Goal: Transaction & Acquisition: Purchase product/service

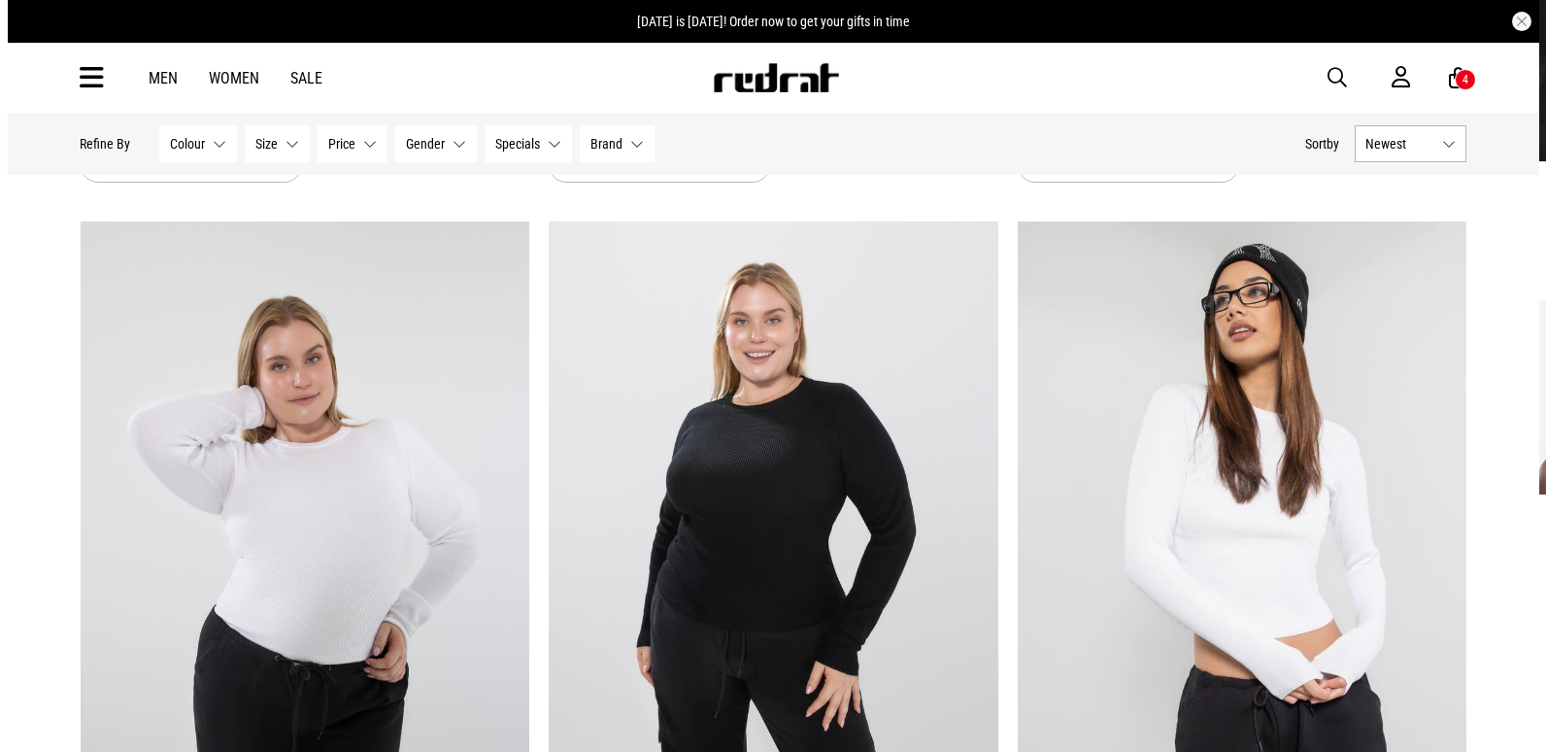
scroll to position [1640, 0]
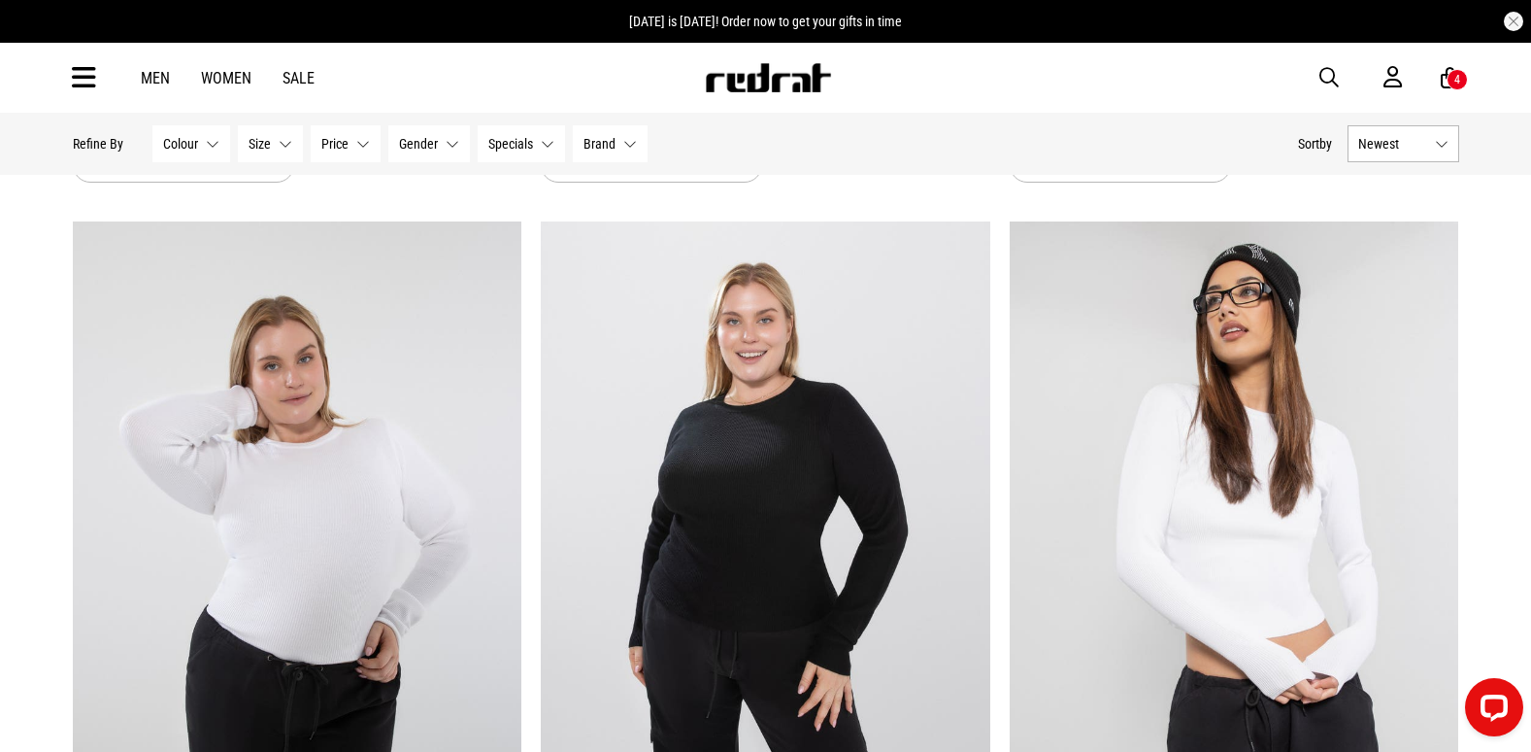
click at [1330, 76] on span "button" at bounding box center [1329, 77] width 19 height 23
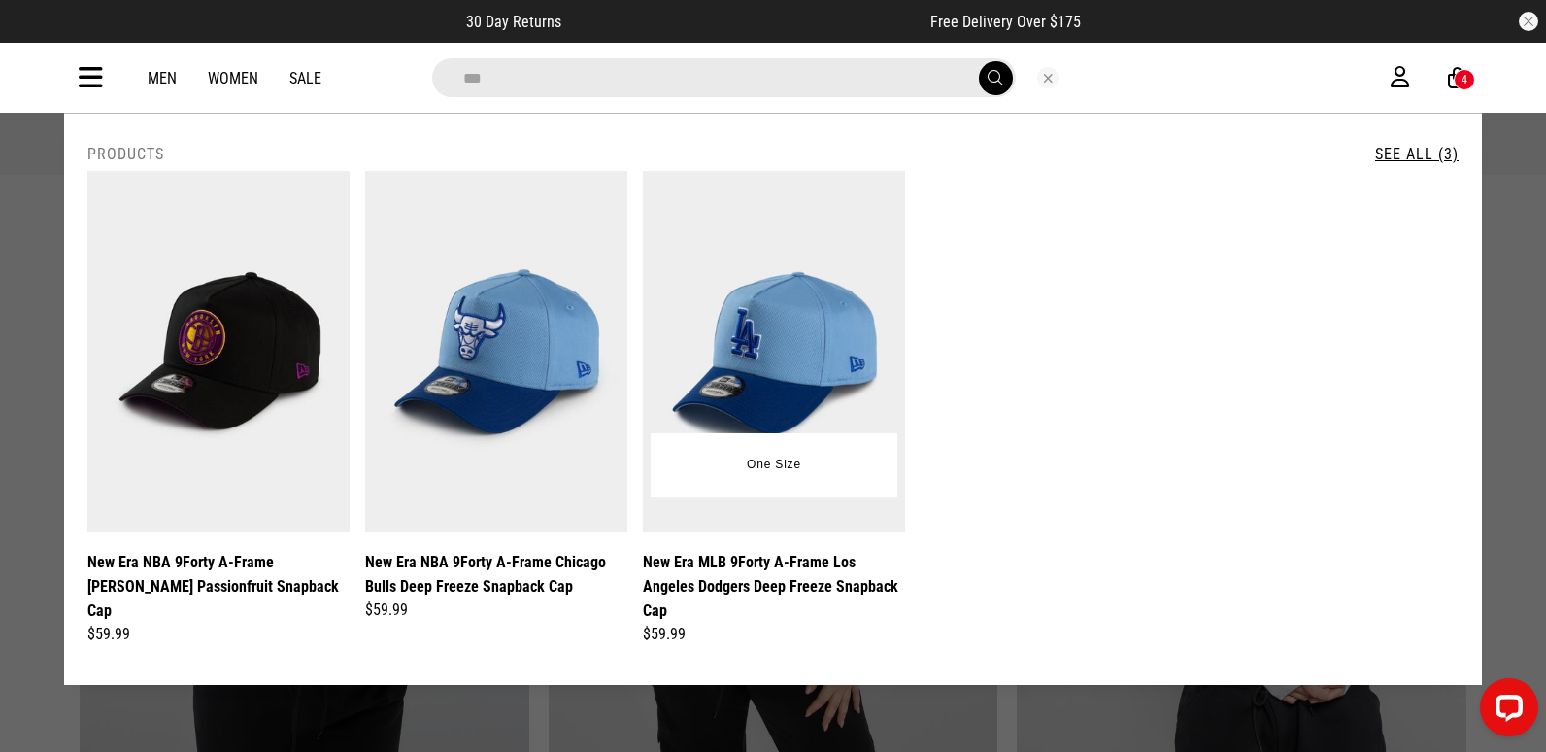
type input "***"
click at [794, 335] on img at bounding box center [774, 351] width 262 height 361
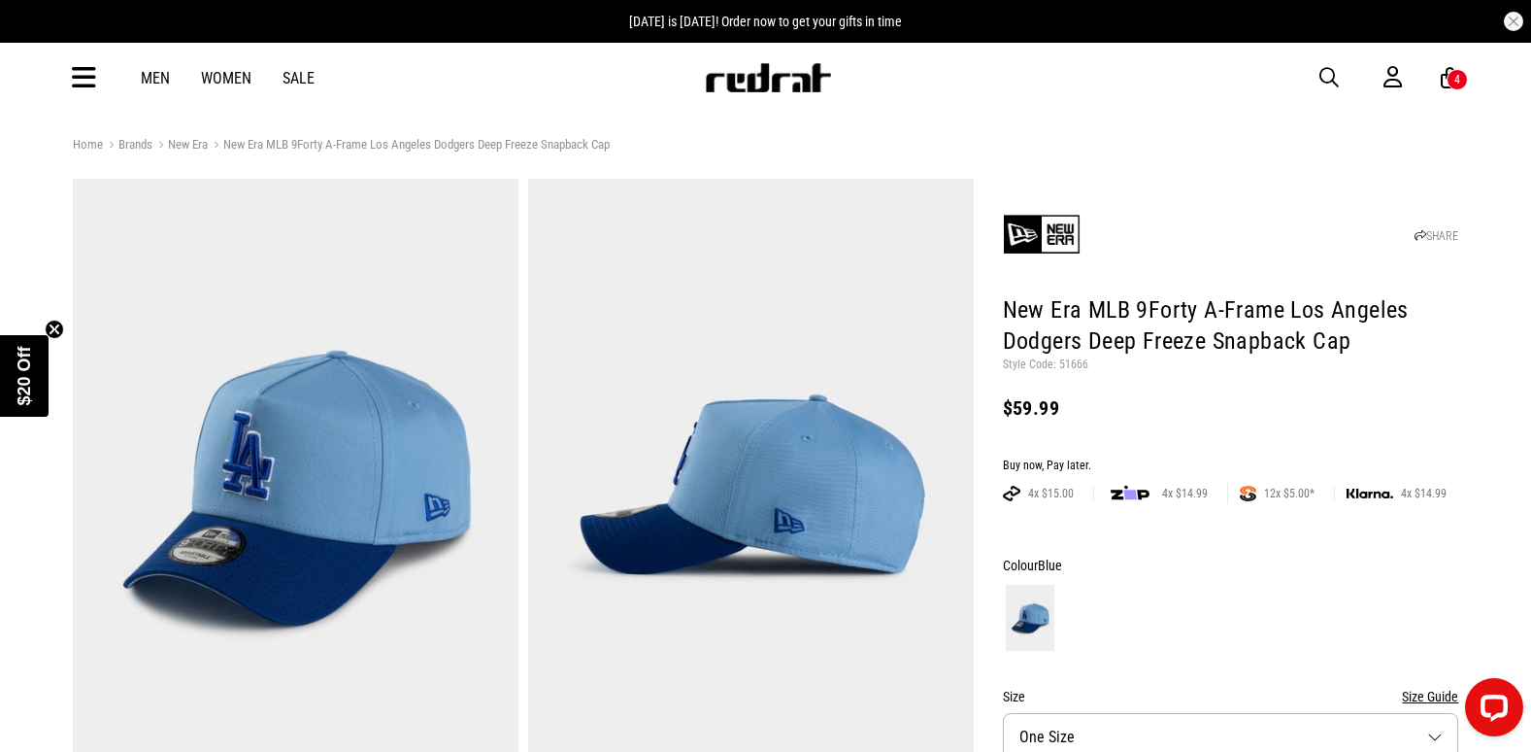
drag, startPoint x: 68, startPoint y: 74, endPoint x: 76, endPoint y: 88, distance: 16.5
click at [70, 79] on div "Men Women Sale Sign in New Back Footwear Back Mens Back Womens Back Youth & Kid…" at bounding box center [766, 78] width 1418 height 70
click at [84, 80] on icon at bounding box center [84, 78] width 24 height 32
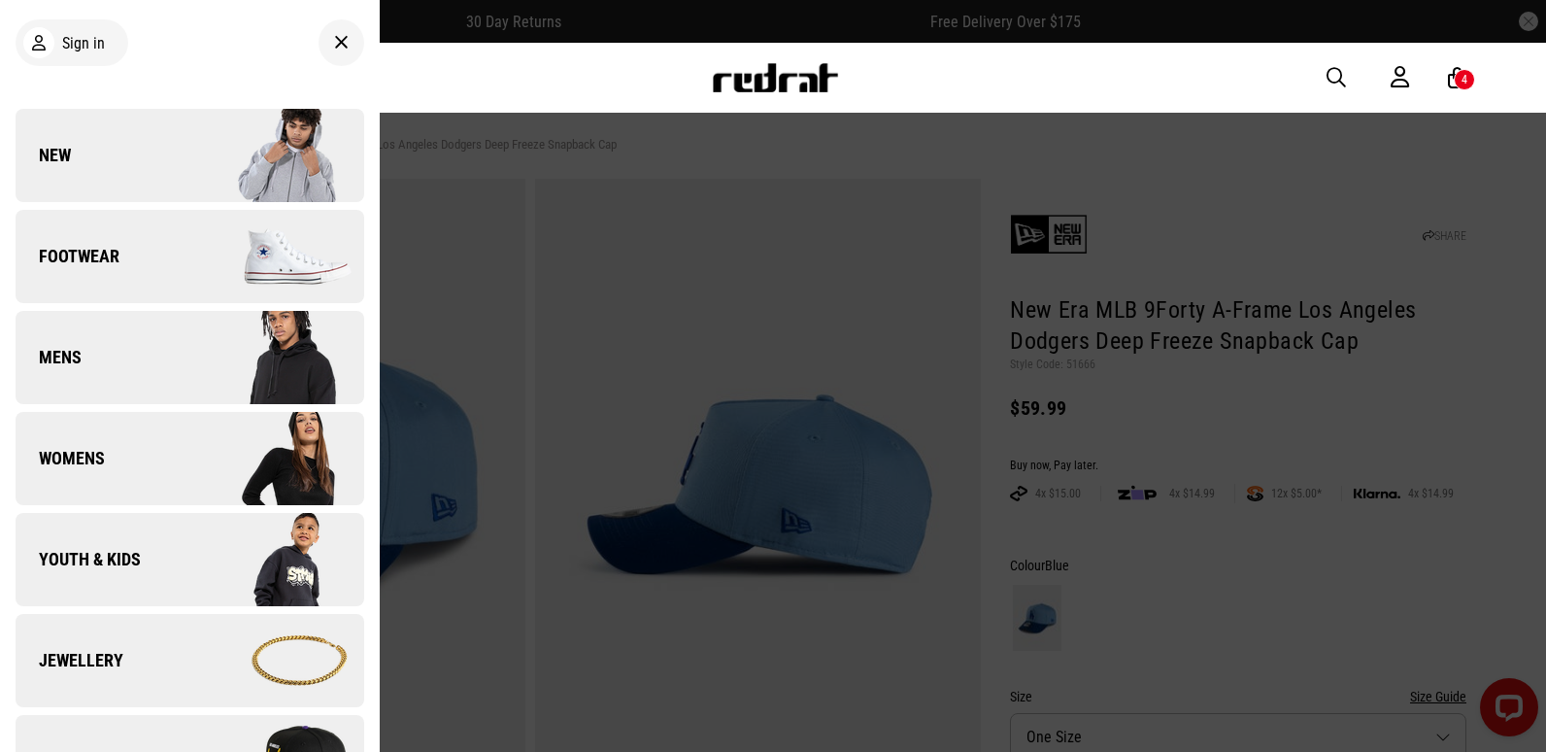
drag, startPoint x: 1261, startPoint y: 87, endPoint x: 1293, endPoint y: 80, distance: 32.0
click at [1268, 84] on div "Men Women Sale Sign in New Back Footwear Back Footwear Mens Back Mens Womens Ba…" at bounding box center [773, 78] width 1418 height 70
click at [1330, 74] on span "button" at bounding box center [1336, 77] width 19 height 23
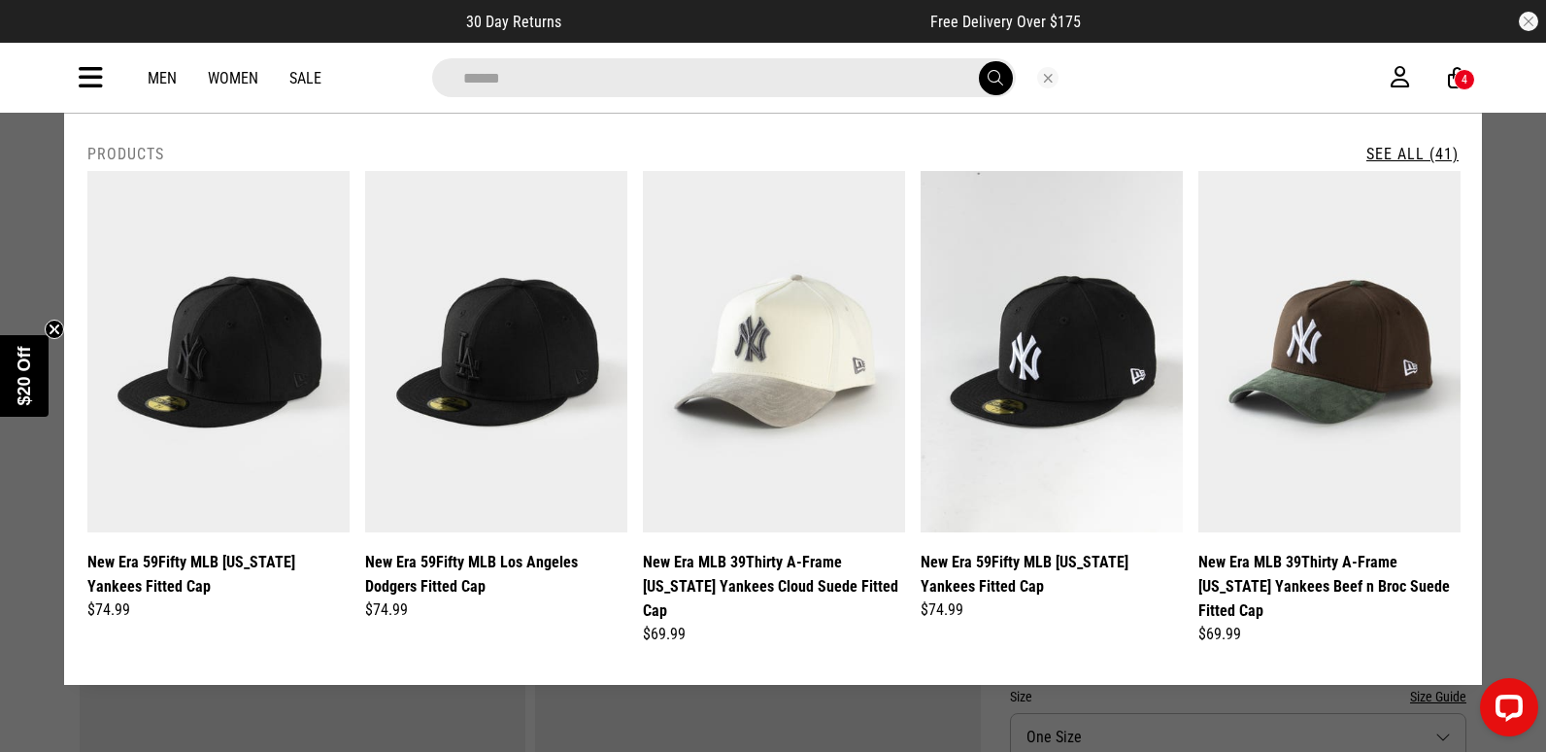
type input "******"
click at [1416, 154] on link "See All (41)" at bounding box center [1412, 154] width 92 height 18
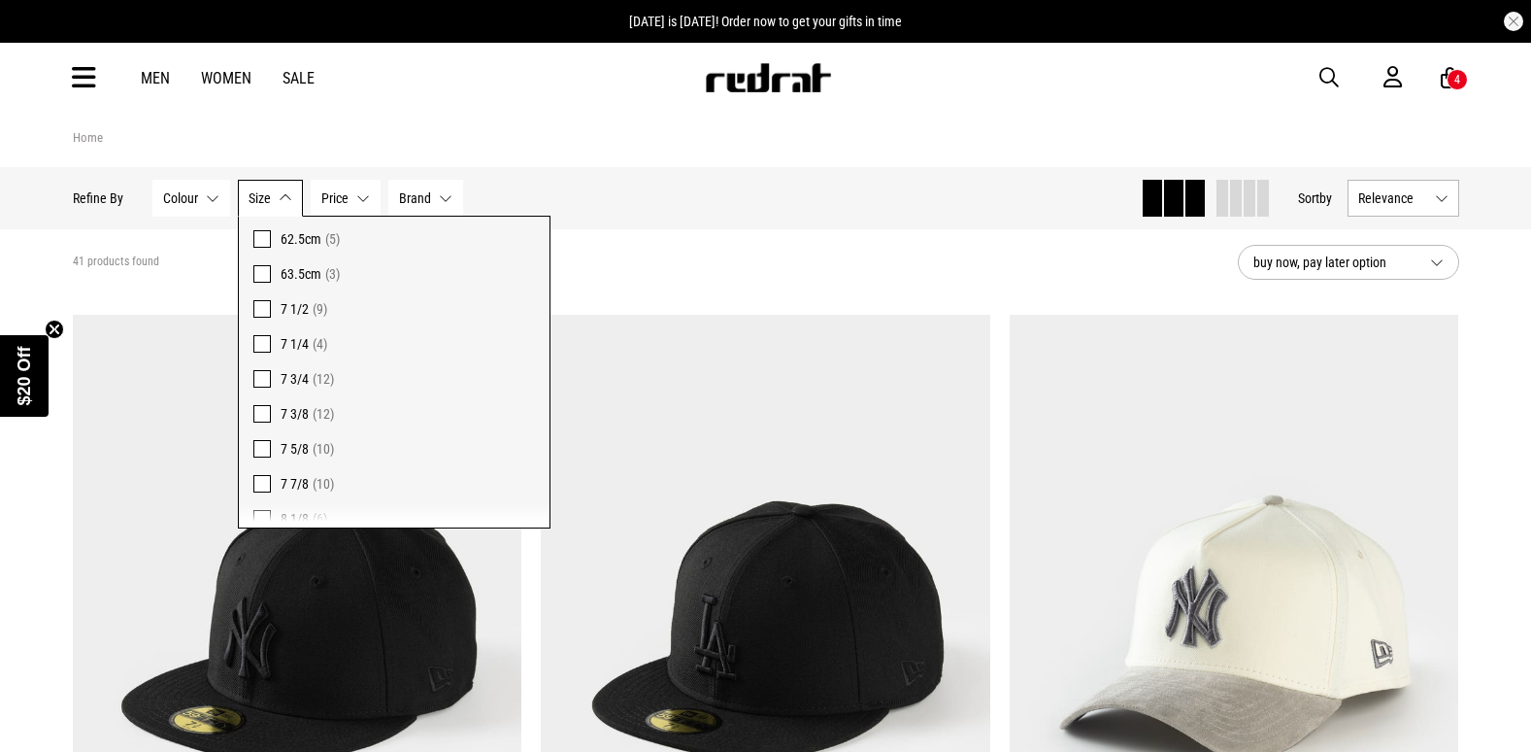
scroll to position [194, 0]
click at [283, 422] on span "7 5/8" at bounding box center [295, 417] width 28 height 16
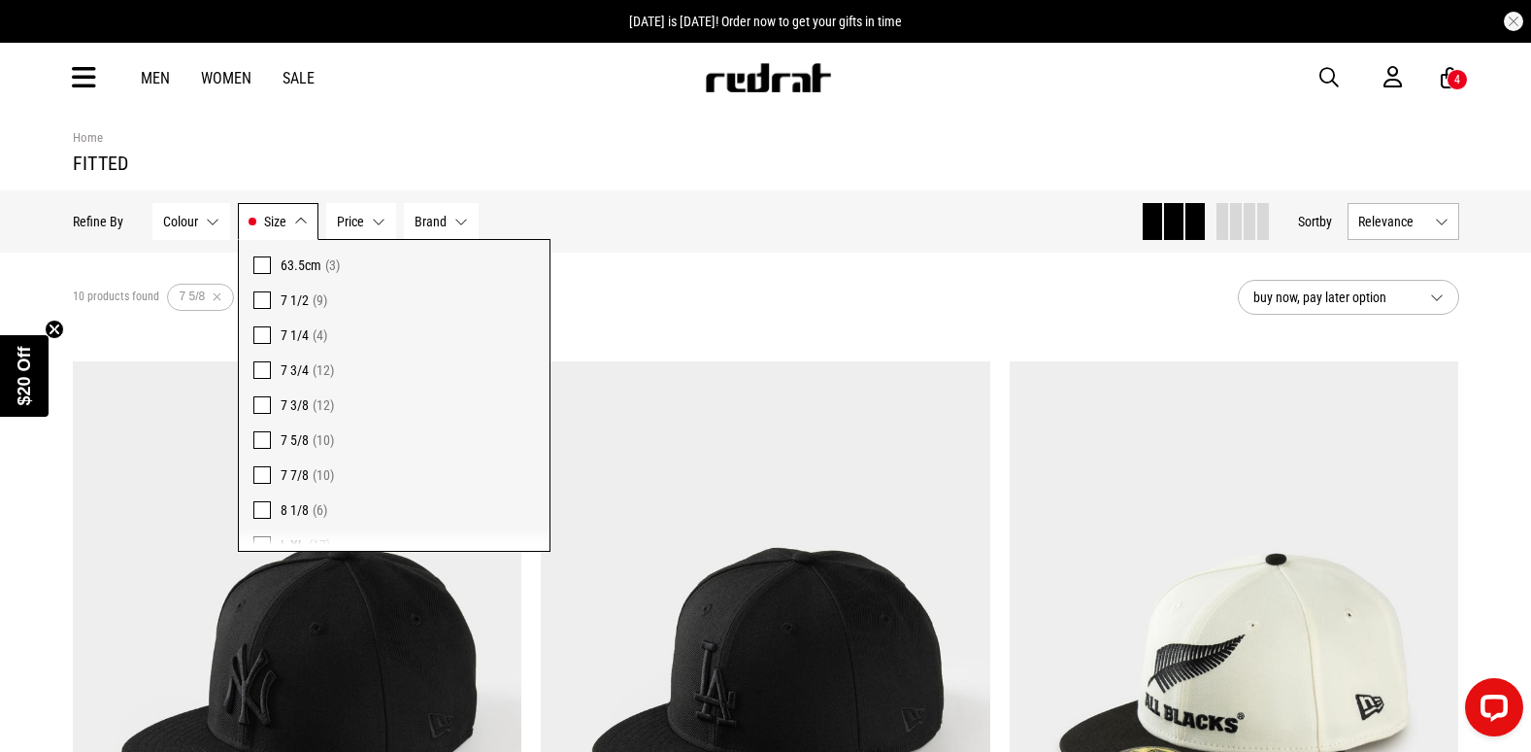
drag, startPoint x: 748, startPoint y: 185, endPoint x: 728, endPoint y: 193, distance: 21.3
click at [747, 184] on section "Home fitted" at bounding box center [766, 151] width 1387 height 79
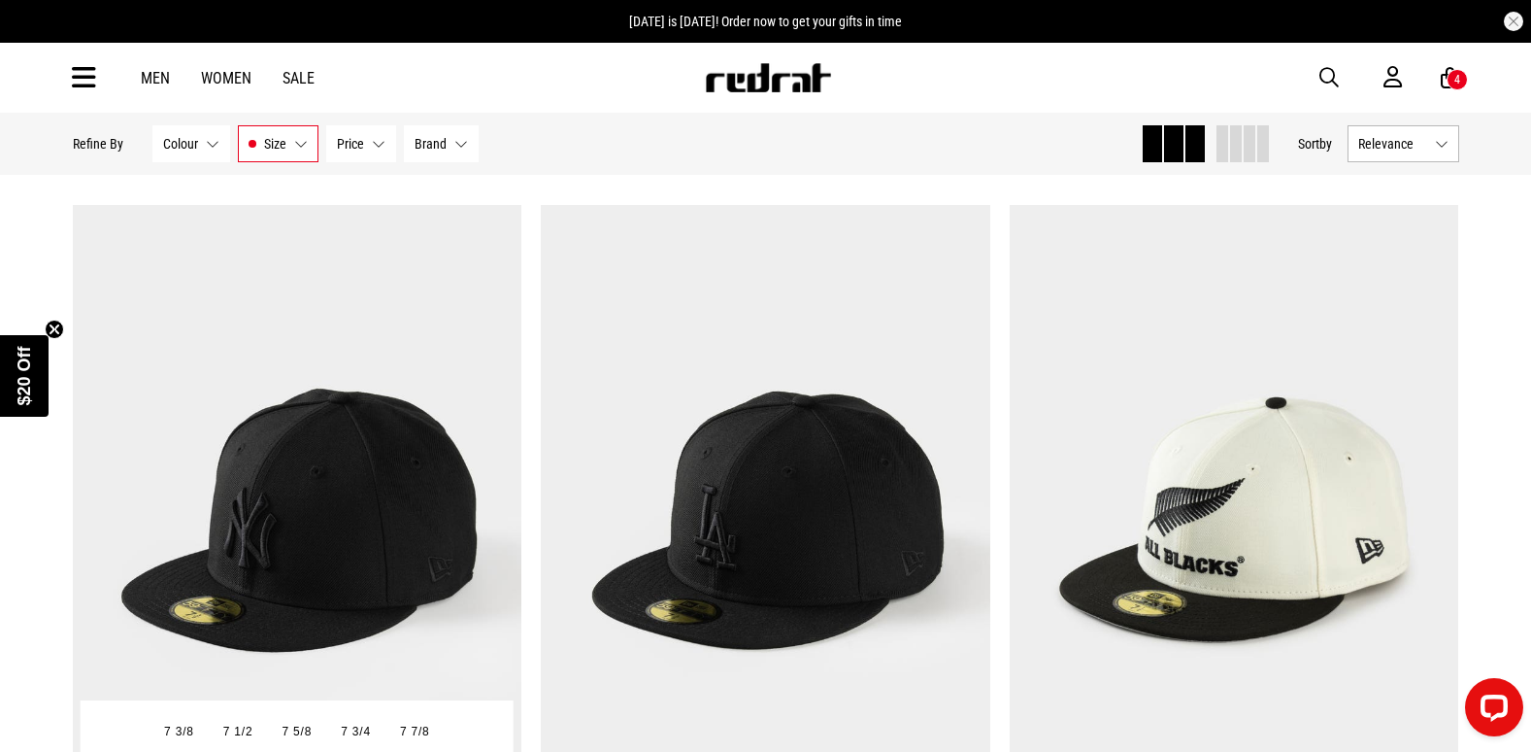
scroll to position [194, 0]
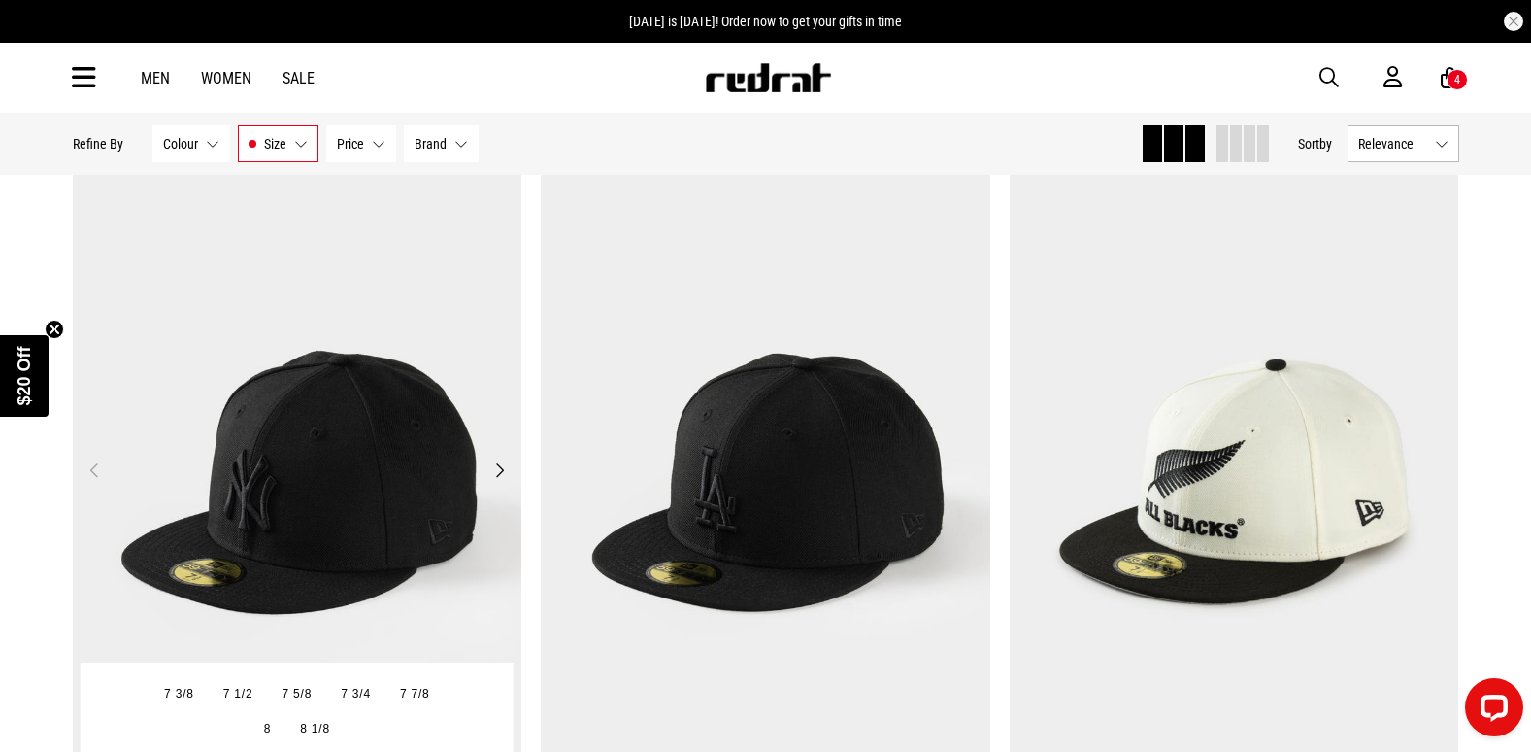
click at [401, 413] on img at bounding box center [298, 481] width 450 height 629
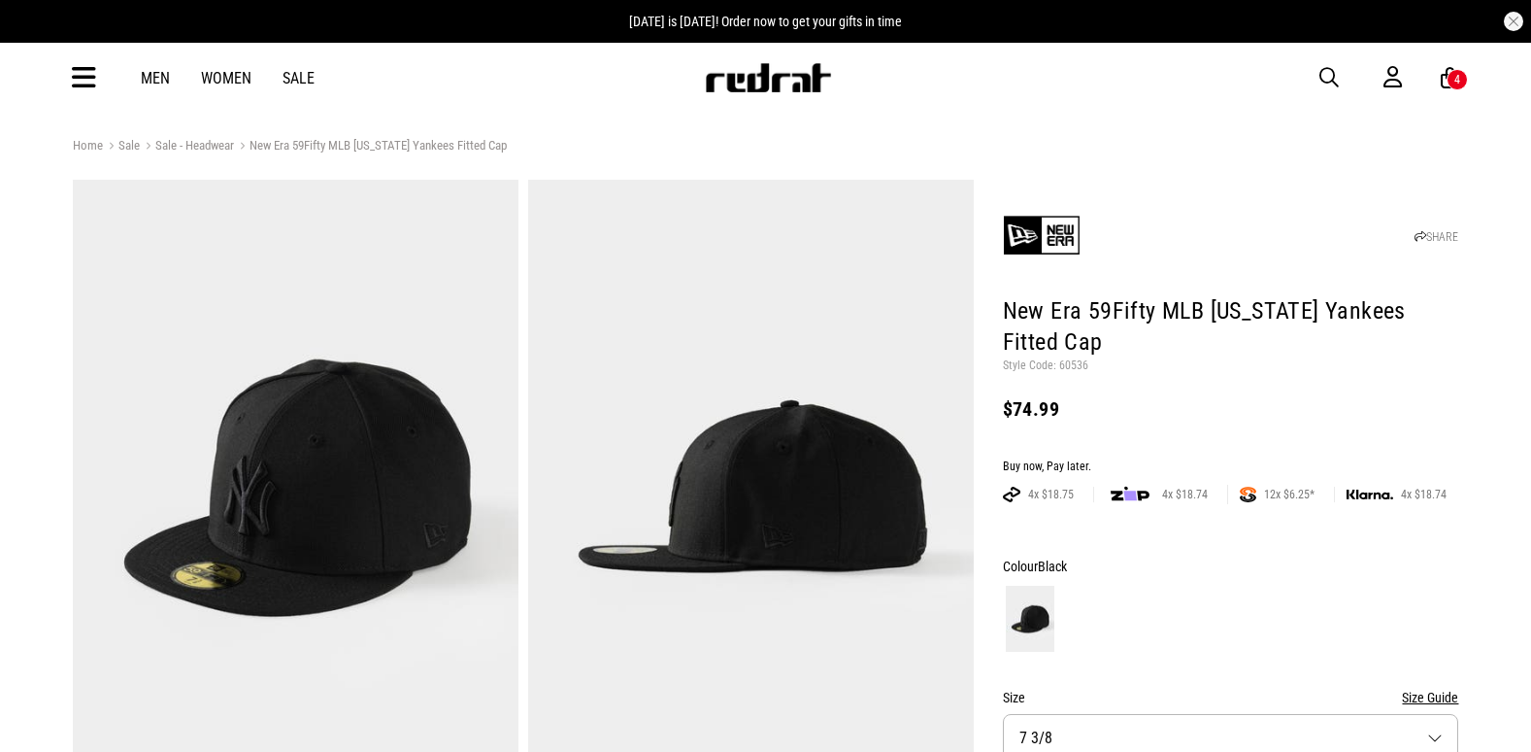
click at [1069, 367] on p "Style Code: 60536" at bounding box center [1231, 366] width 456 height 16
copy p "60536"
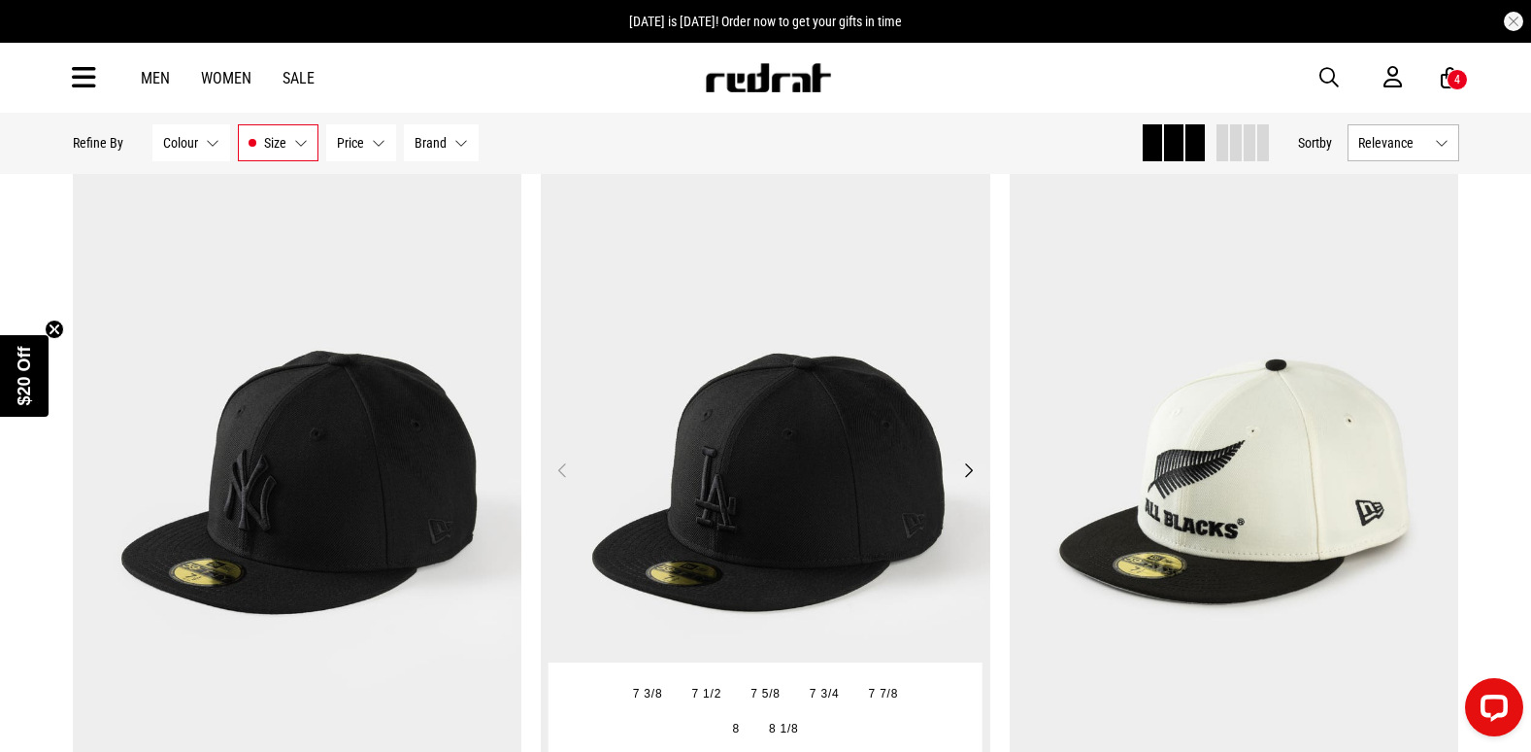
click at [755, 478] on img at bounding box center [766, 481] width 450 height 629
